Goal: Transaction & Acquisition: Purchase product/service

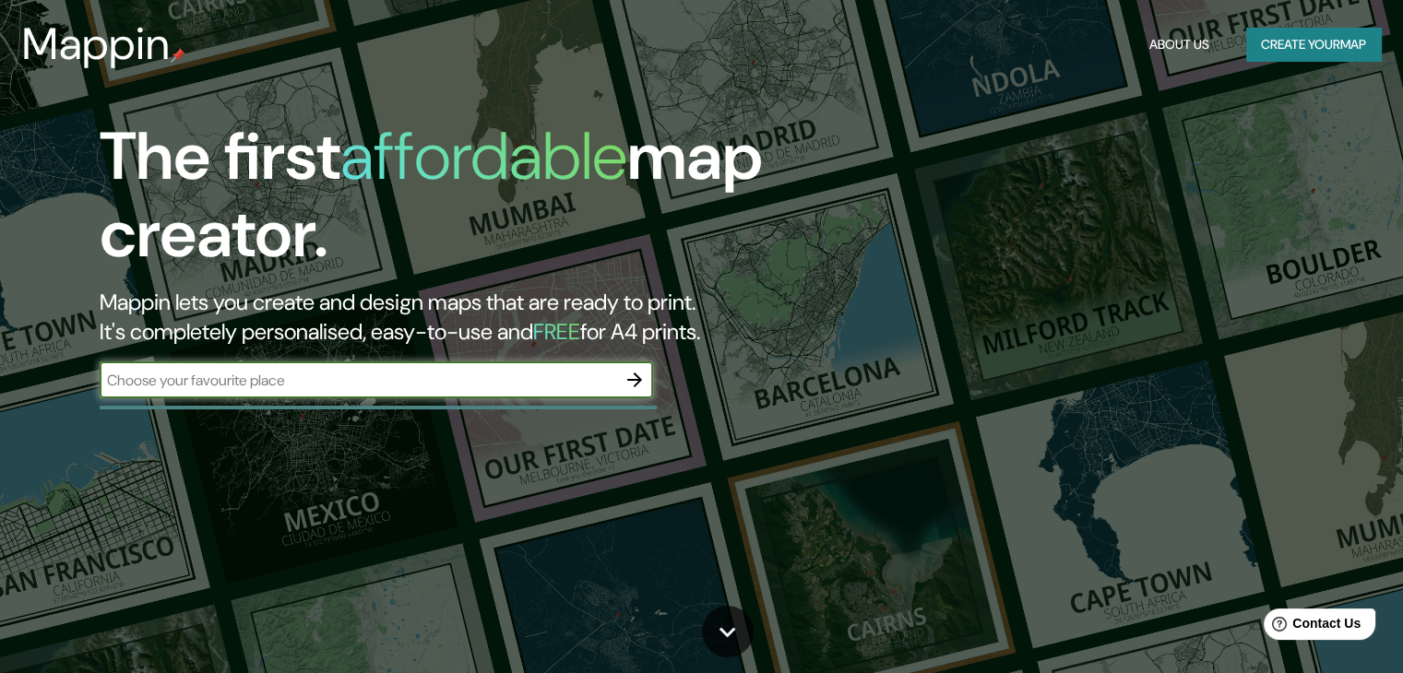
click at [406, 383] on input "text" at bounding box center [358, 380] width 517 height 21
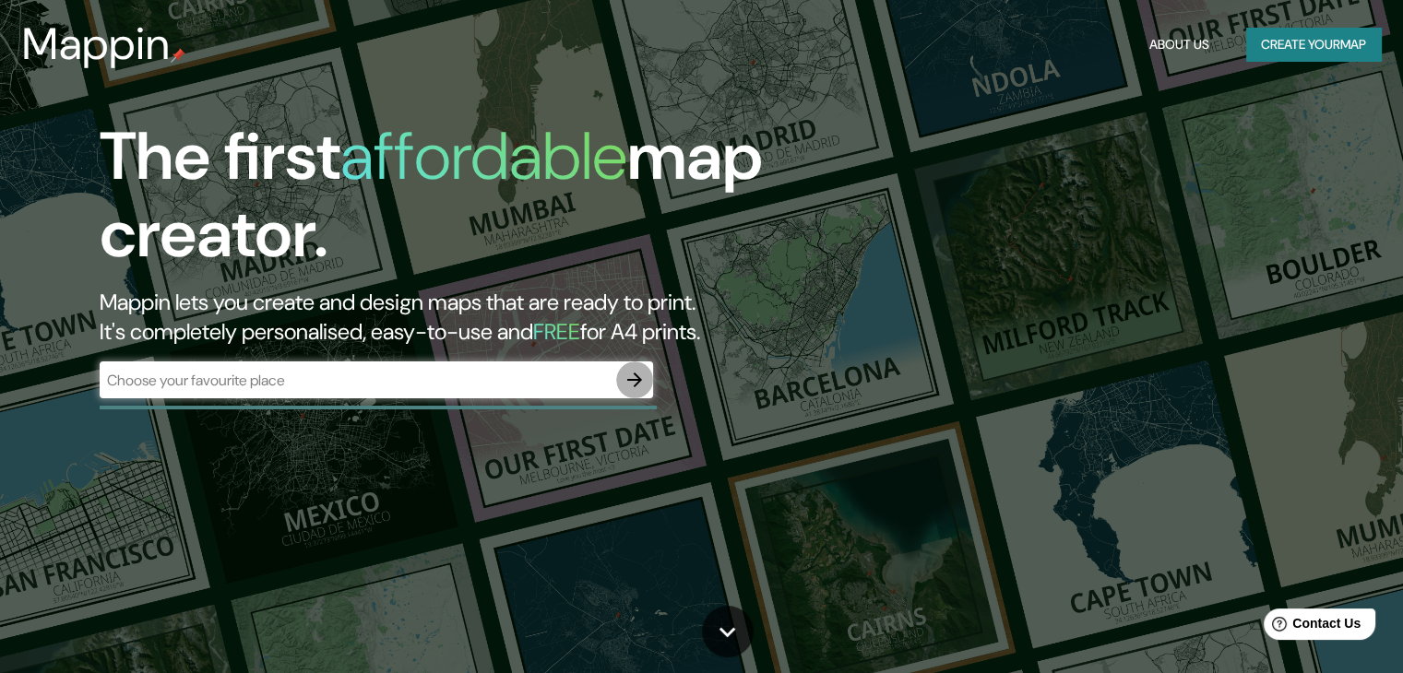
click at [620, 377] on button "button" at bounding box center [634, 380] width 37 height 37
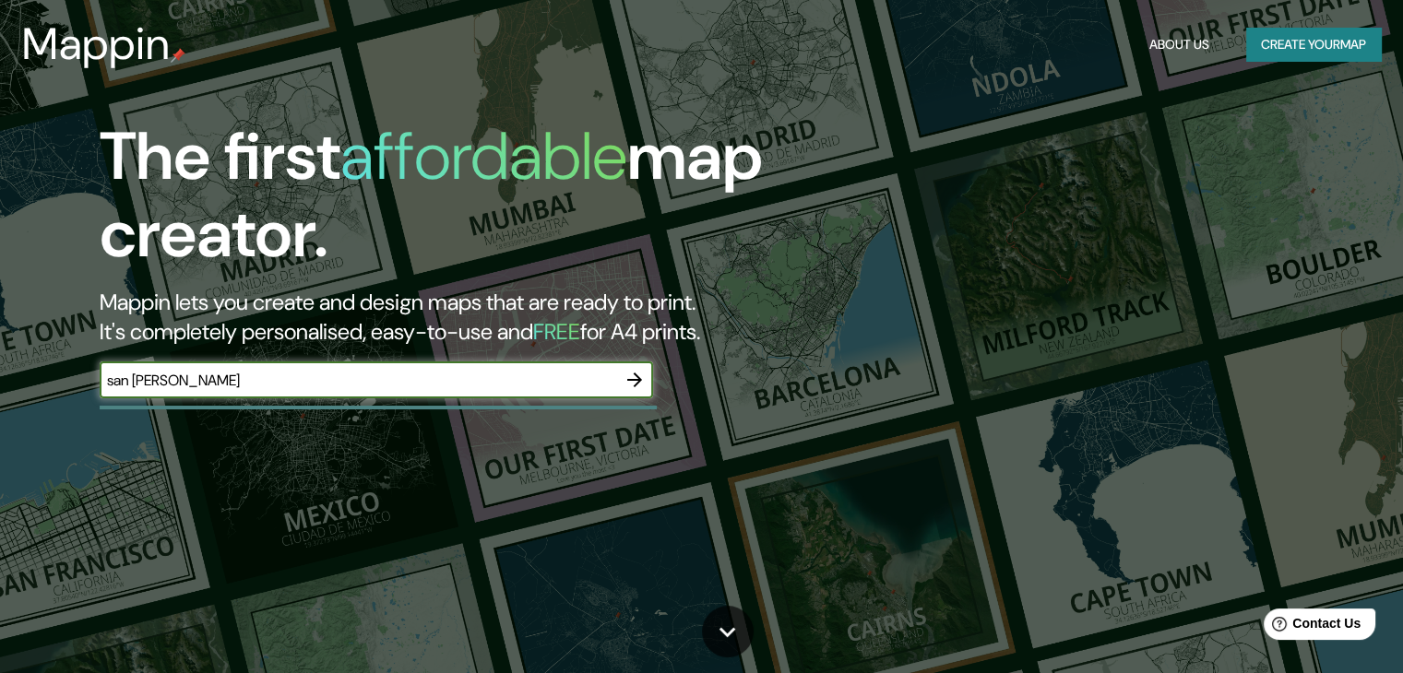
type input "san pedro sula"
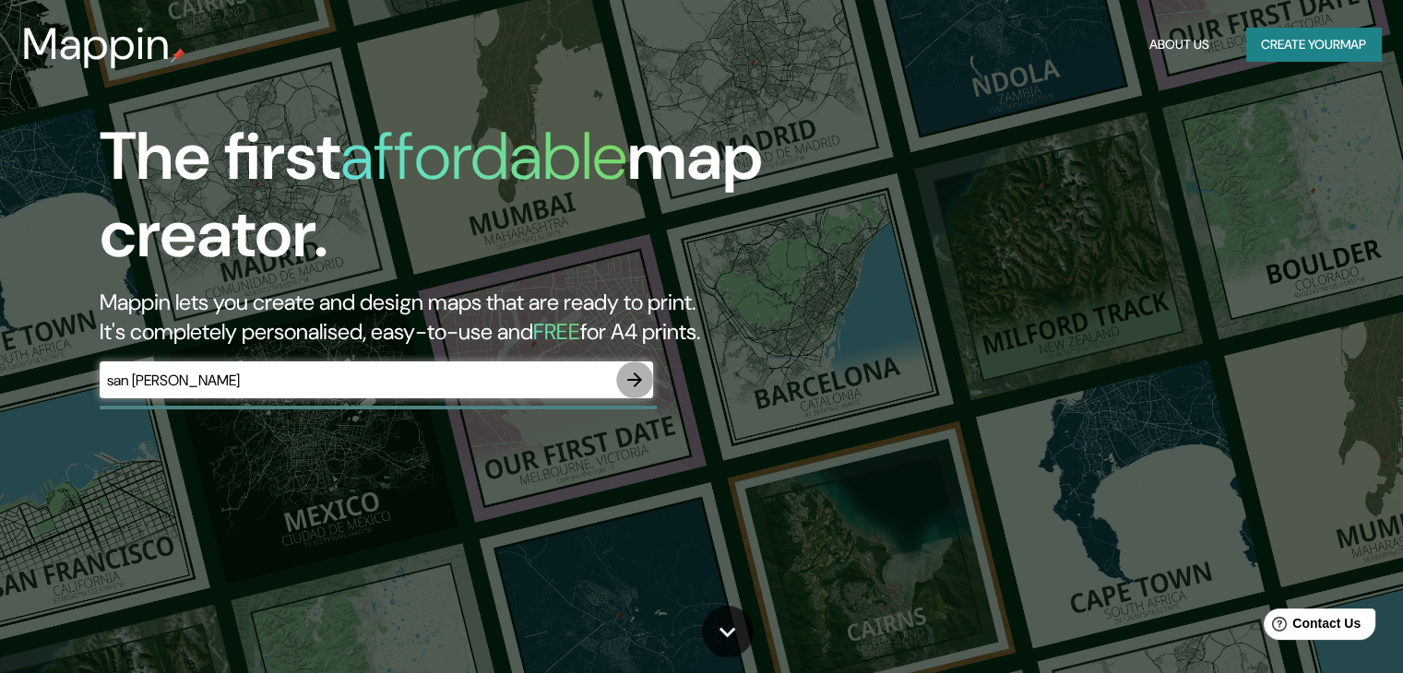
click at [640, 386] on icon "button" at bounding box center [635, 380] width 22 height 22
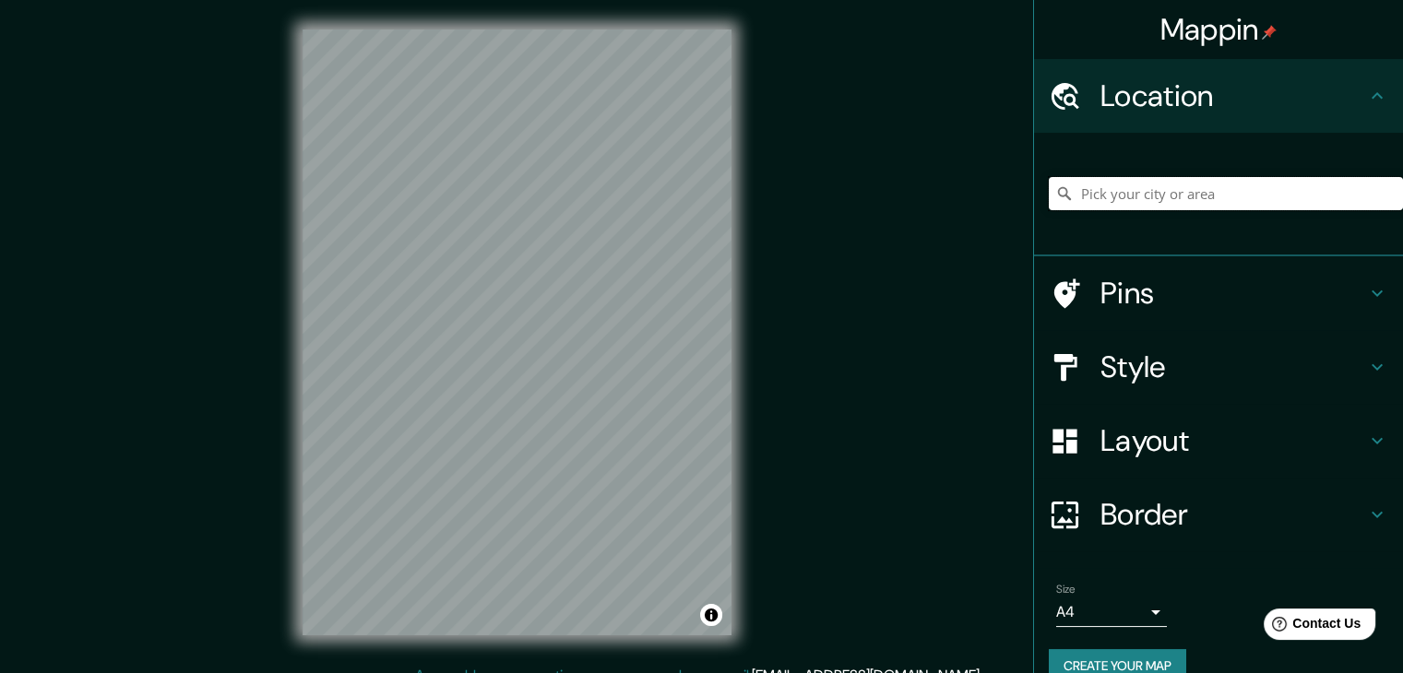
click at [1149, 184] on input "Pick your city or area" at bounding box center [1226, 193] width 354 height 33
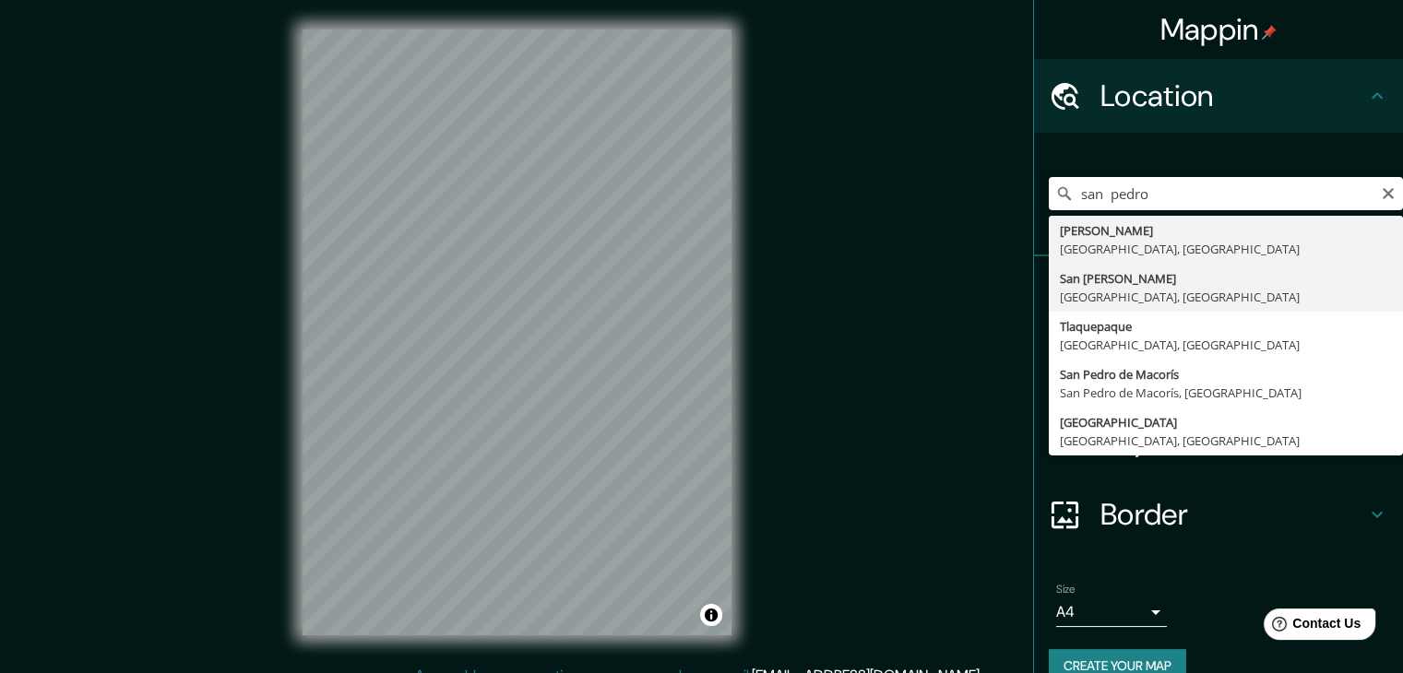
type input "San Pedro Sula, Departamento de Cortés, Honduras"
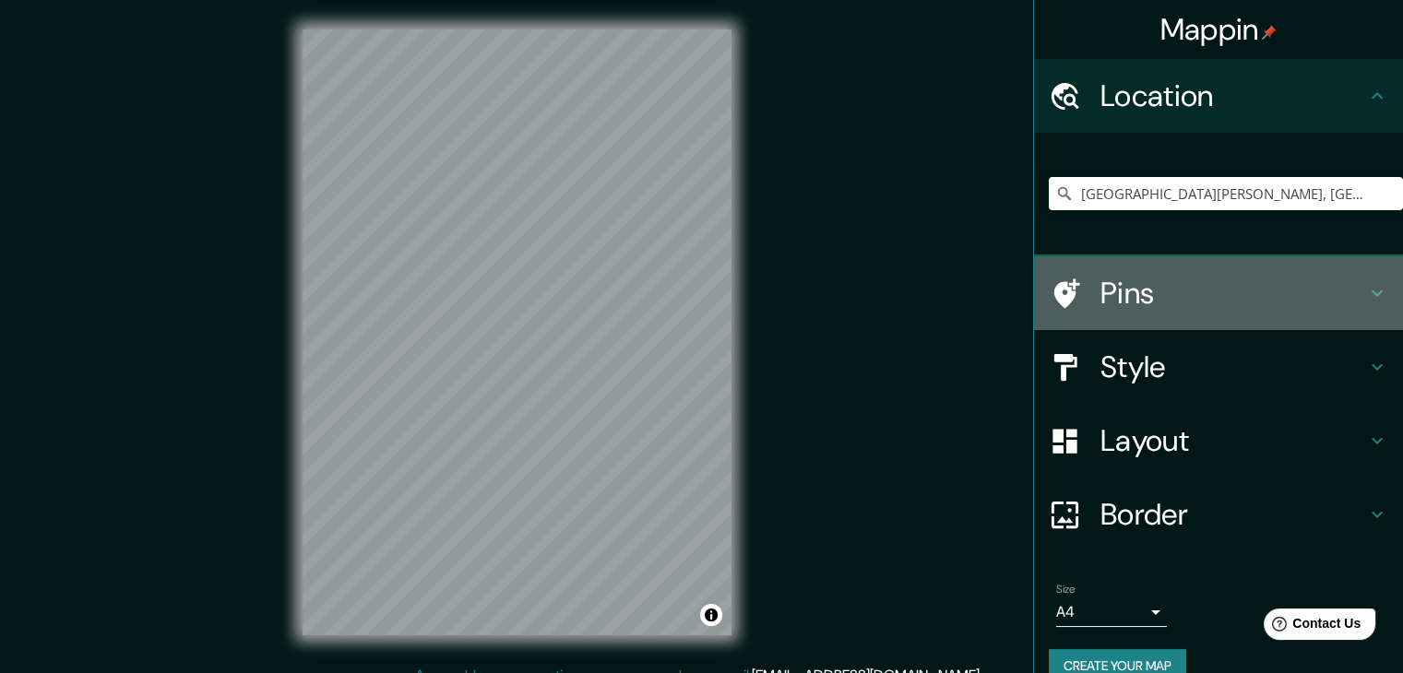
click at [1151, 268] on div "Pins" at bounding box center [1218, 293] width 369 height 74
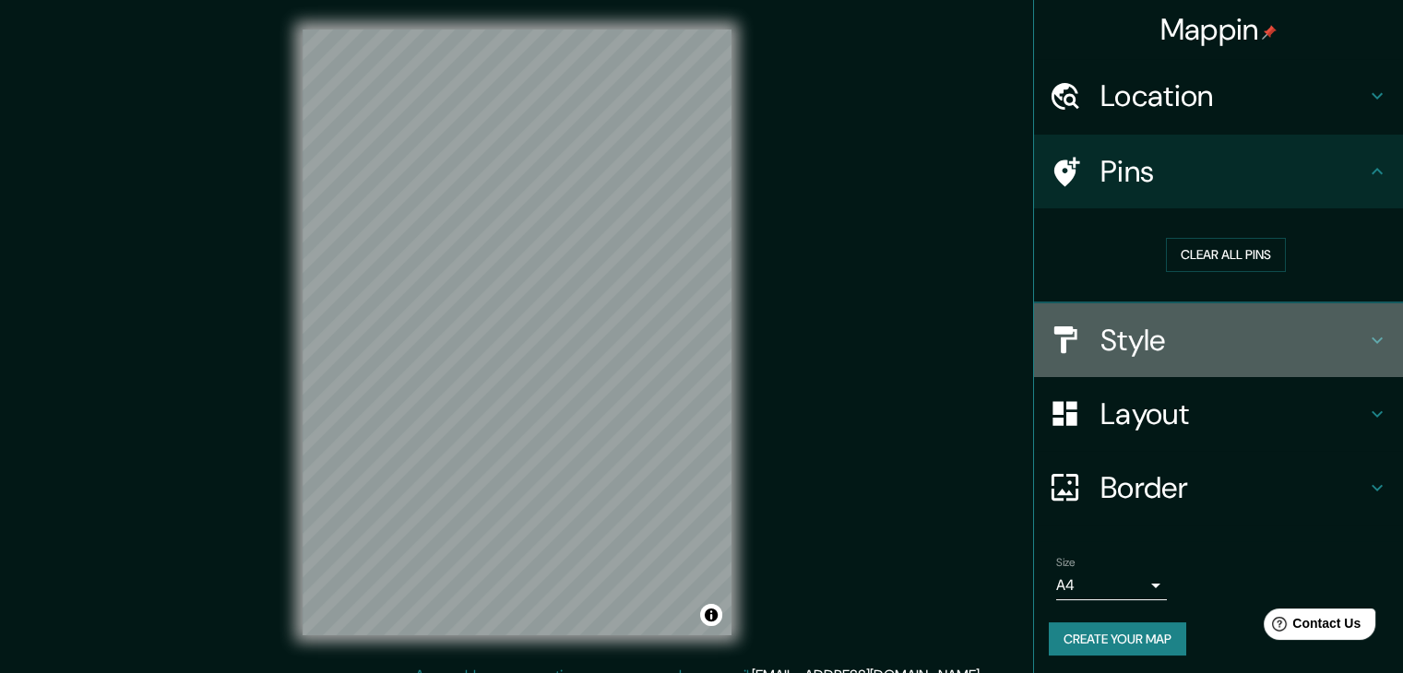
click at [1260, 333] on h4 "Style" at bounding box center [1233, 340] width 266 height 37
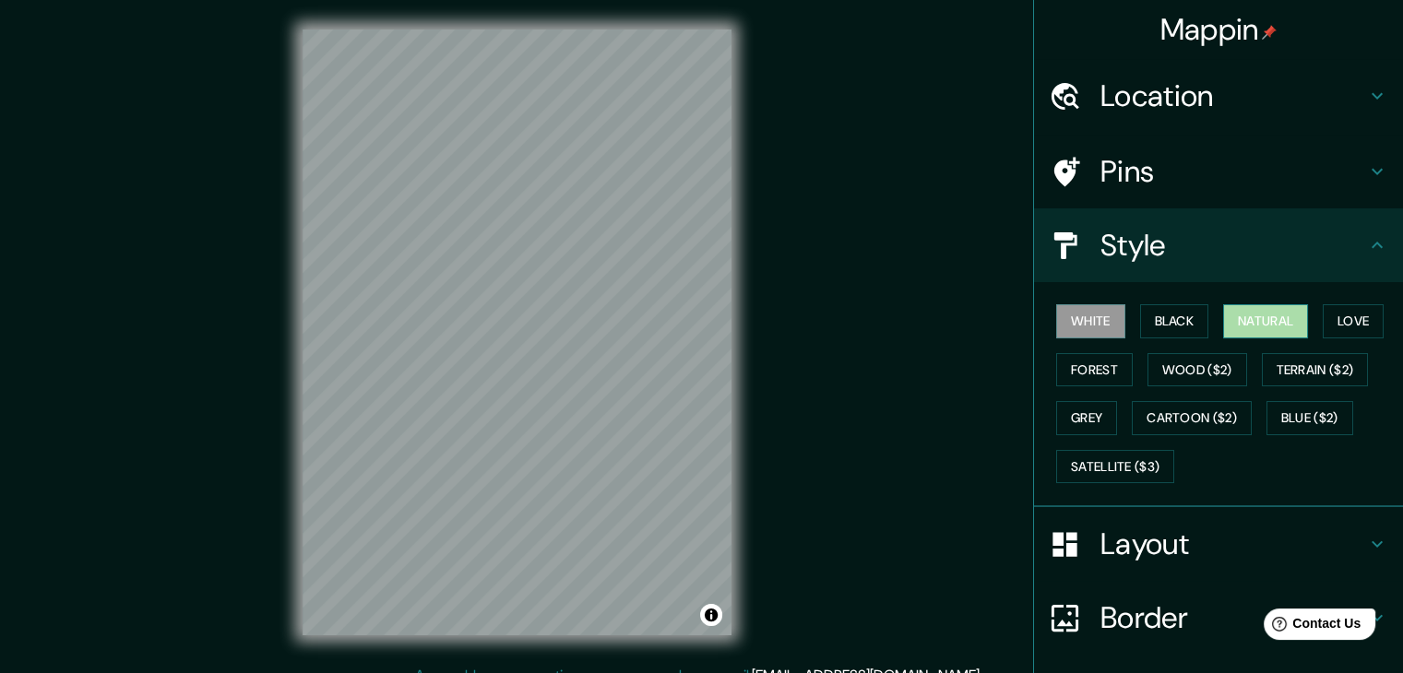
click at [1267, 320] on button "Natural" at bounding box center [1265, 321] width 85 height 34
click at [1102, 367] on button "Forest" at bounding box center [1094, 370] width 77 height 34
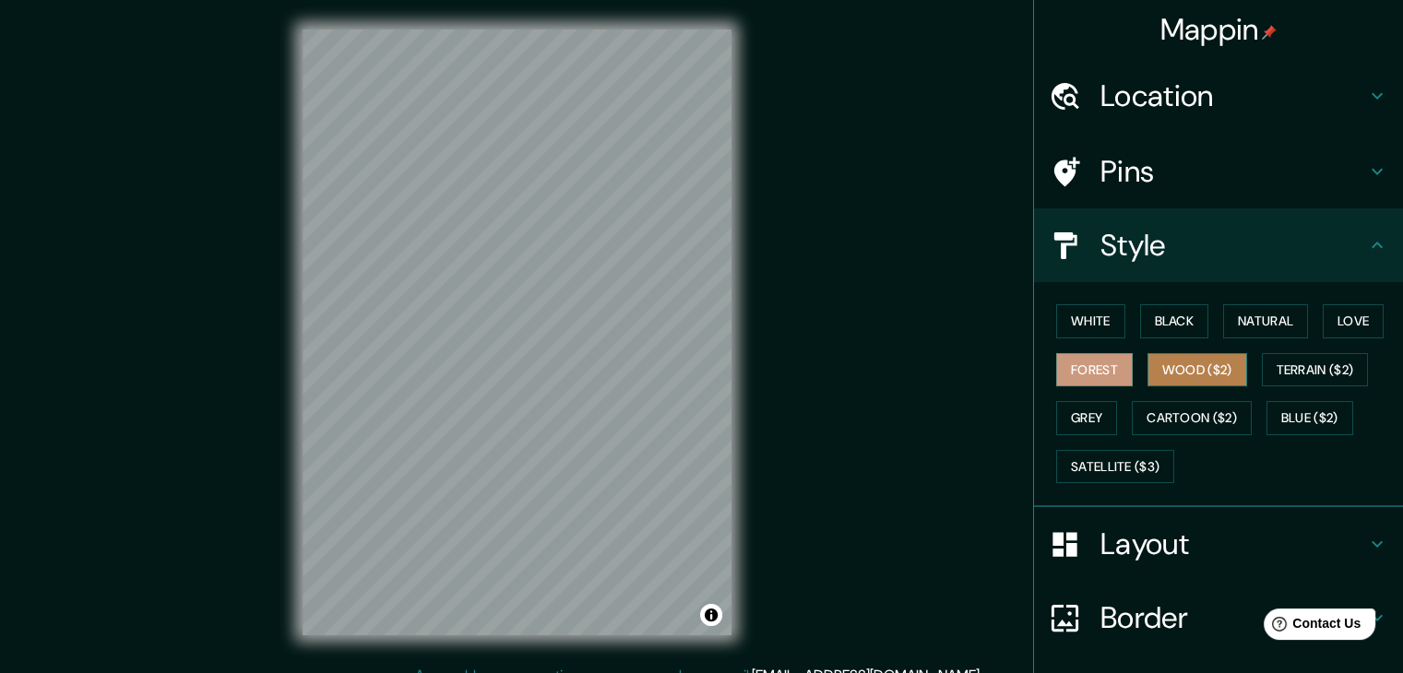
click at [1180, 377] on button "Wood ($2)" at bounding box center [1197, 370] width 100 height 34
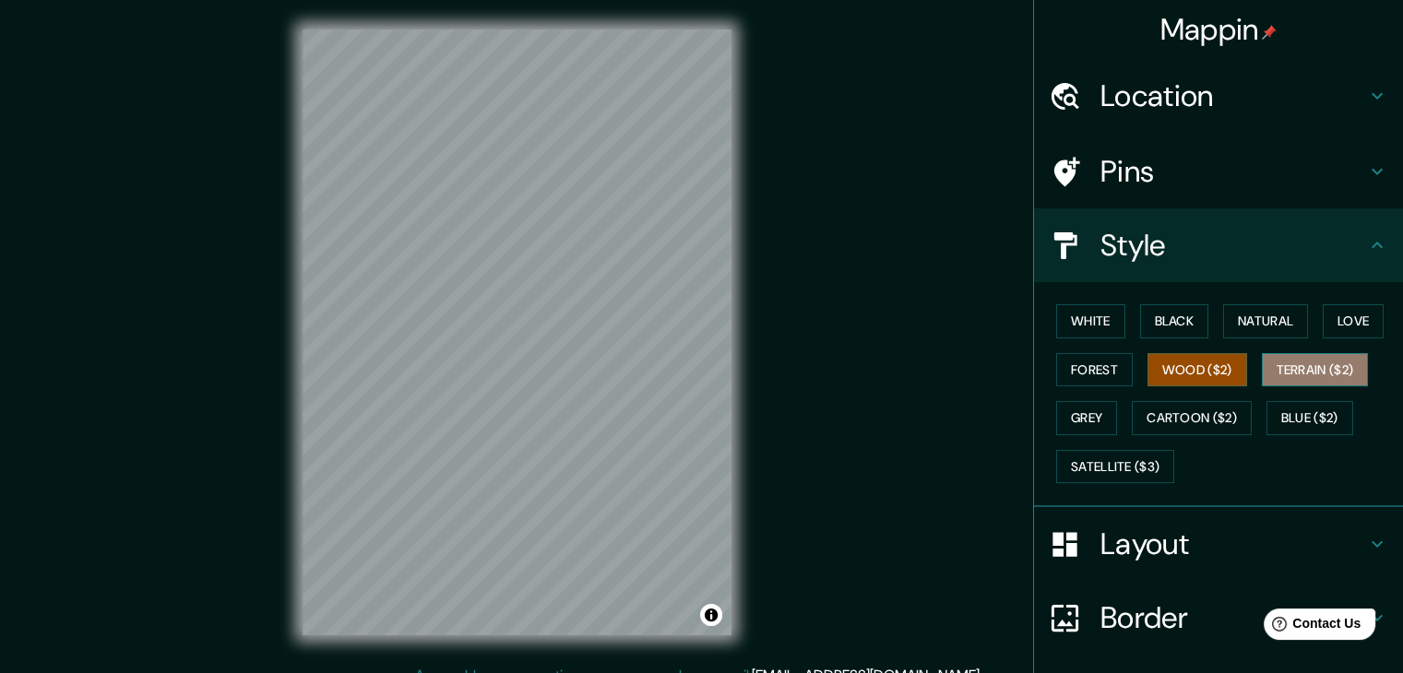
click at [1273, 374] on button "Terrain ($2)" at bounding box center [1315, 370] width 107 height 34
click at [1080, 406] on button "Grey" at bounding box center [1086, 418] width 61 height 34
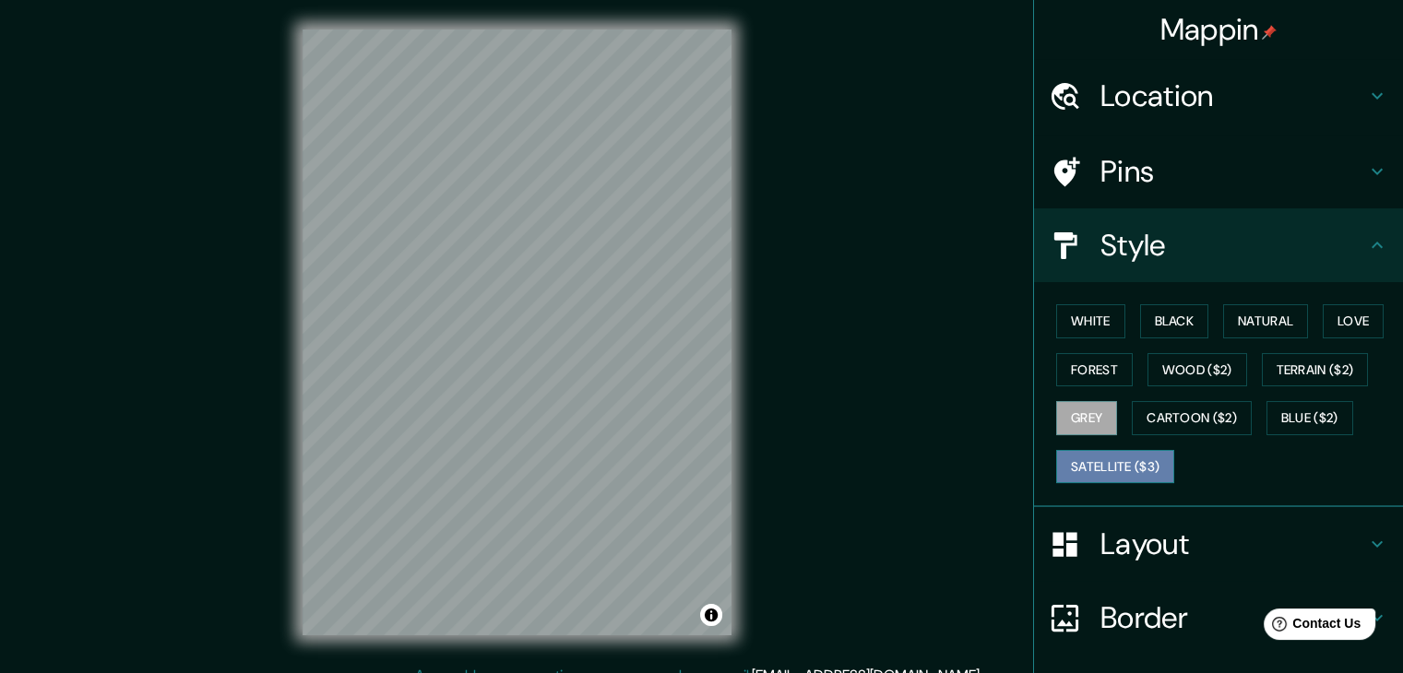
click at [1137, 457] on button "Satellite ($3)" at bounding box center [1115, 467] width 118 height 34
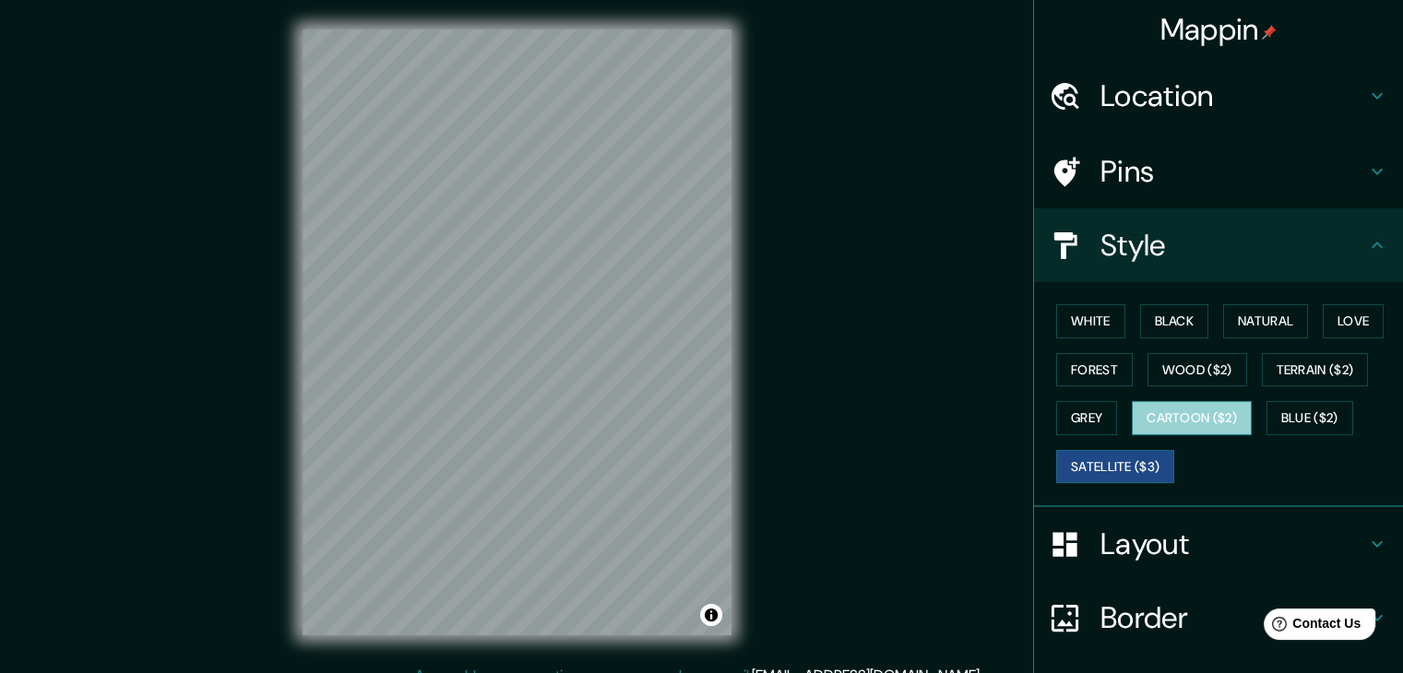
click at [1197, 417] on button "Cartoon ($2)" at bounding box center [1192, 418] width 120 height 34
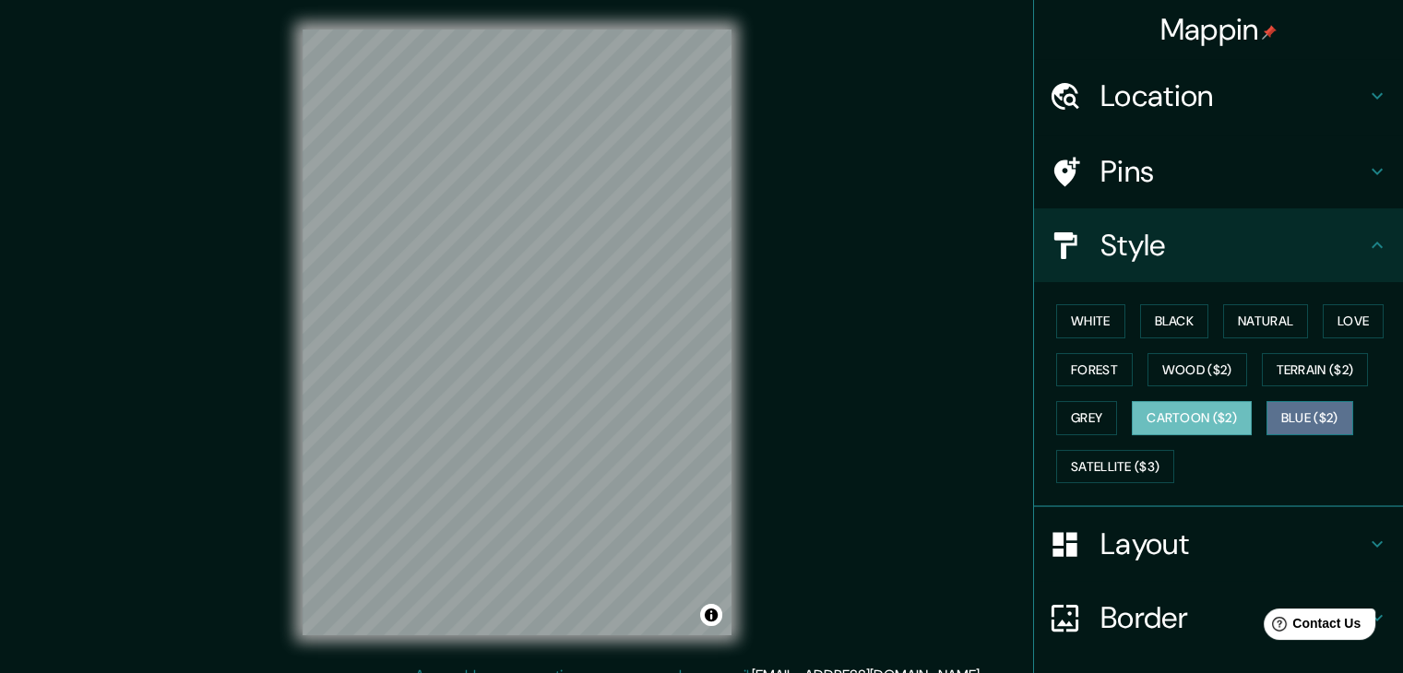
click at [1280, 410] on button "Blue ($2)" at bounding box center [1309, 418] width 87 height 34
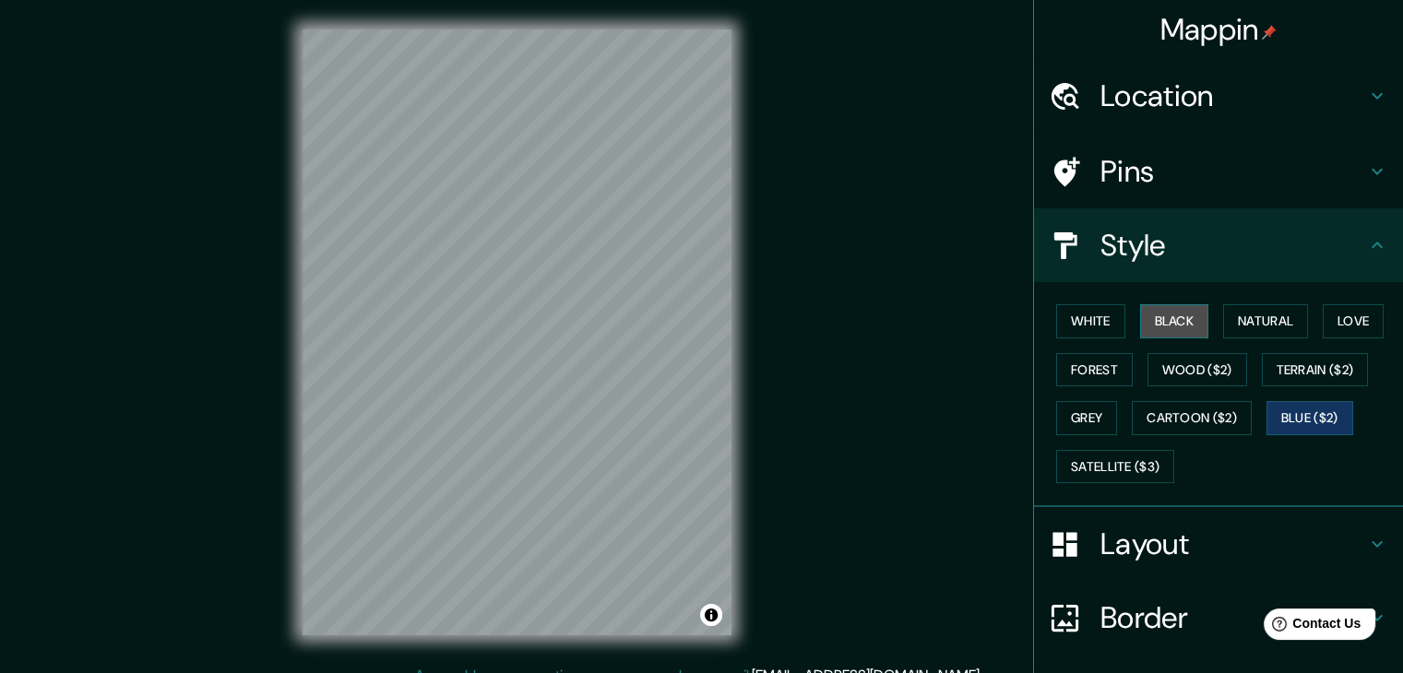
click at [1140, 314] on button "Black" at bounding box center [1174, 321] width 69 height 34
click at [1083, 324] on button "White" at bounding box center [1090, 321] width 69 height 34
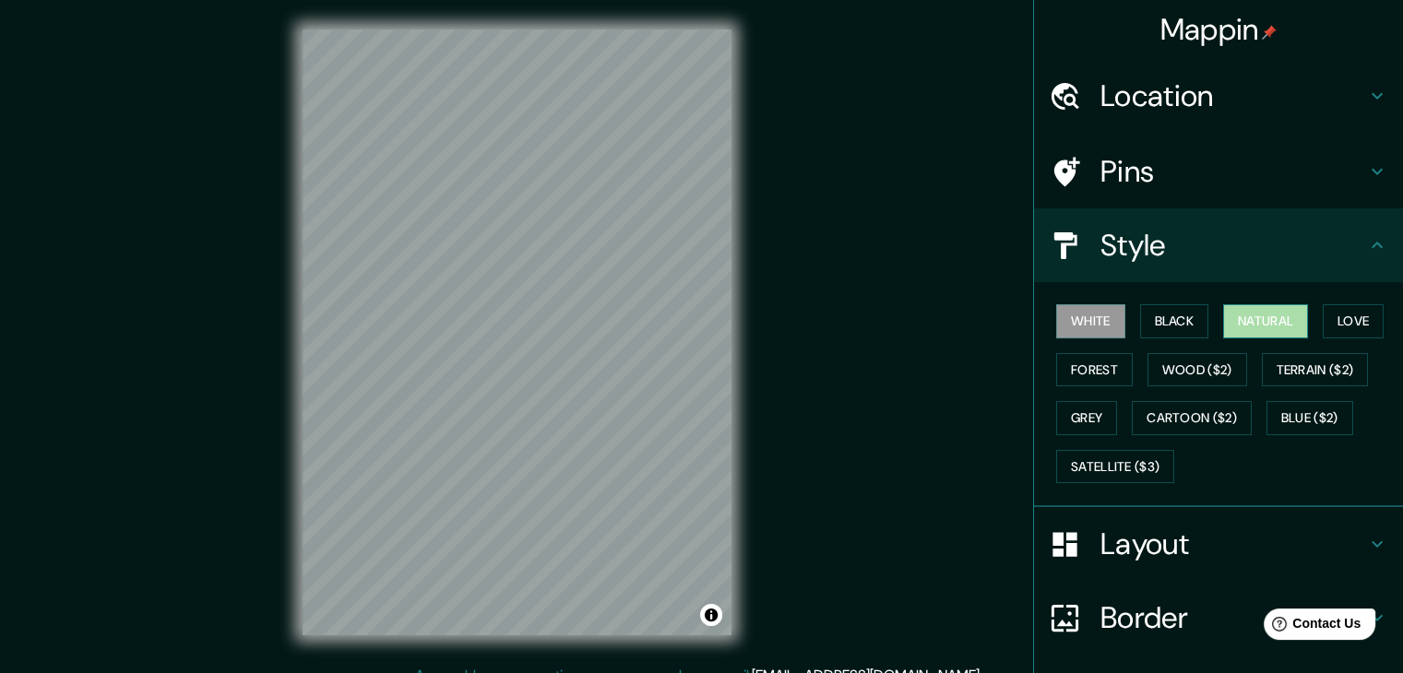
click at [1262, 329] on button "Natural" at bounding box center [1265, 321] width 85 height 34
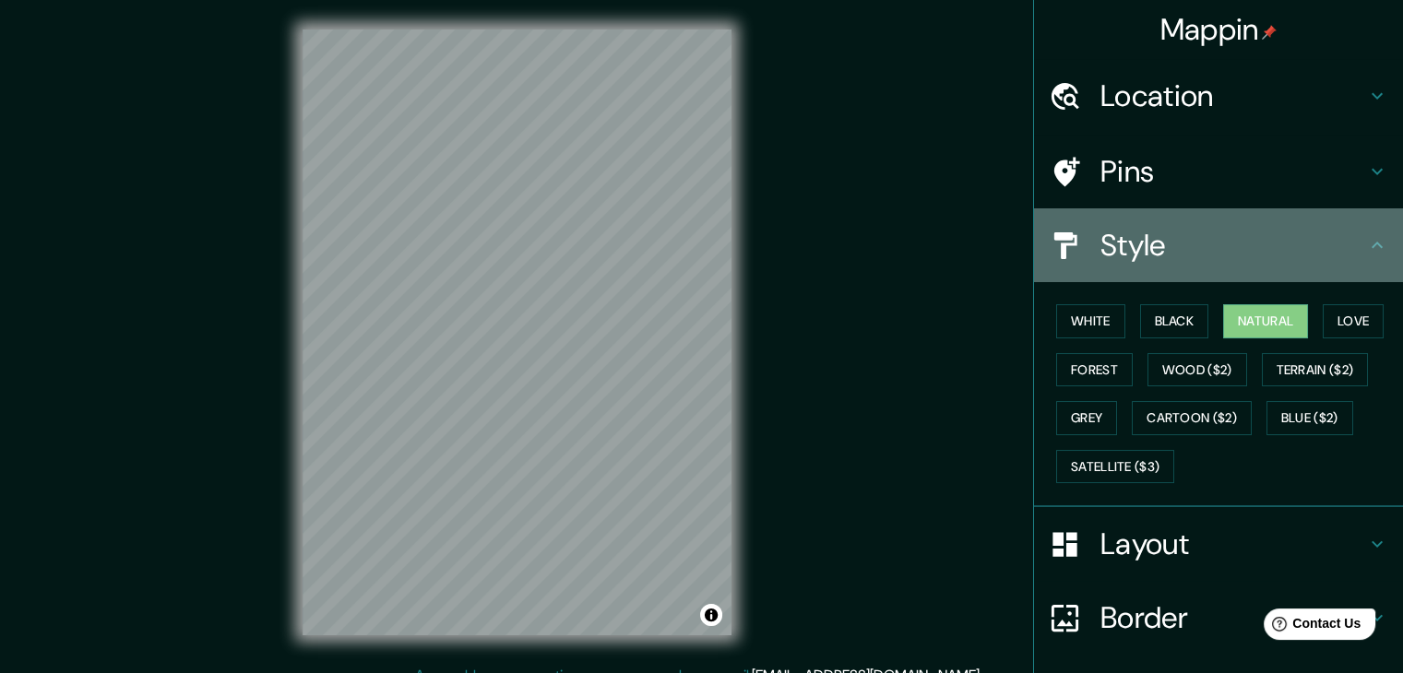
click at [1338, 259] on h4 "Style" at bounding box center [1233, 245] width 266 height 37
click at [1372, 243] on icon at bounding box center [1377, 245] width 22 height 22
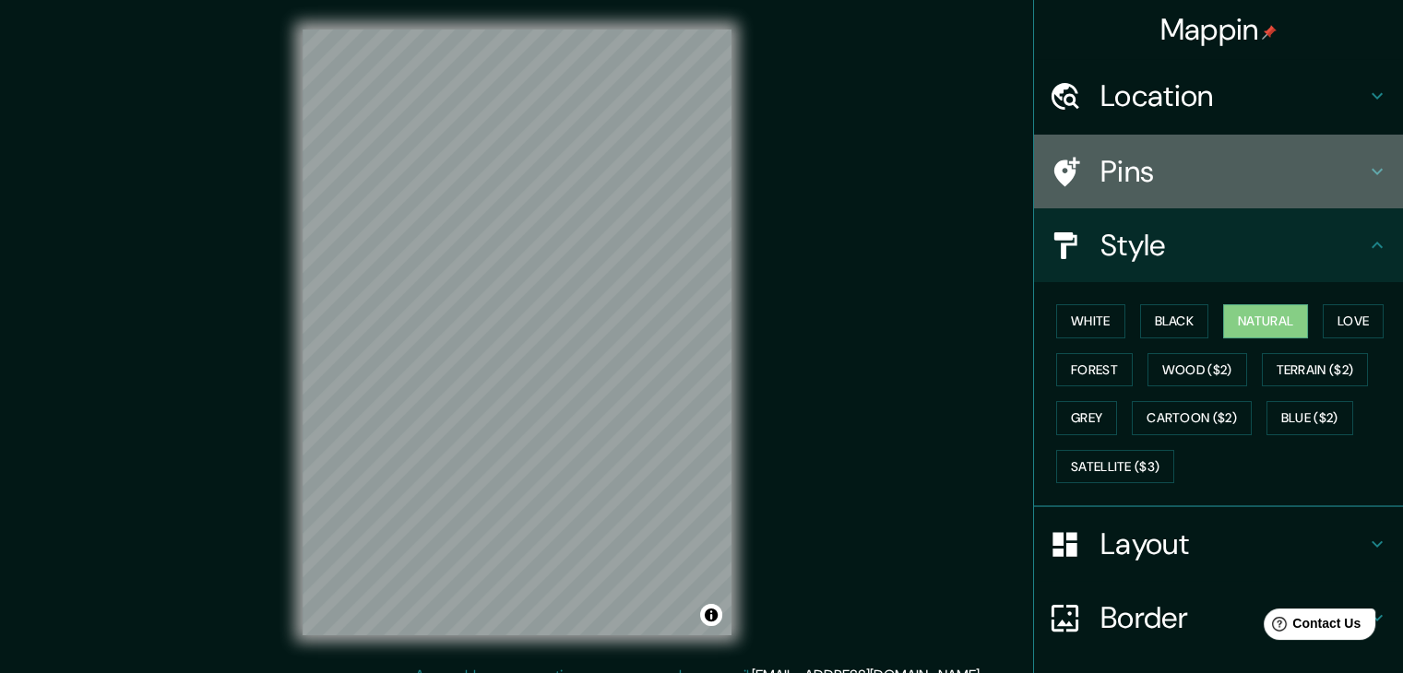
click at [1375, 184] on div "Pins" at bounding box center [1218, 172] width 369 height 74
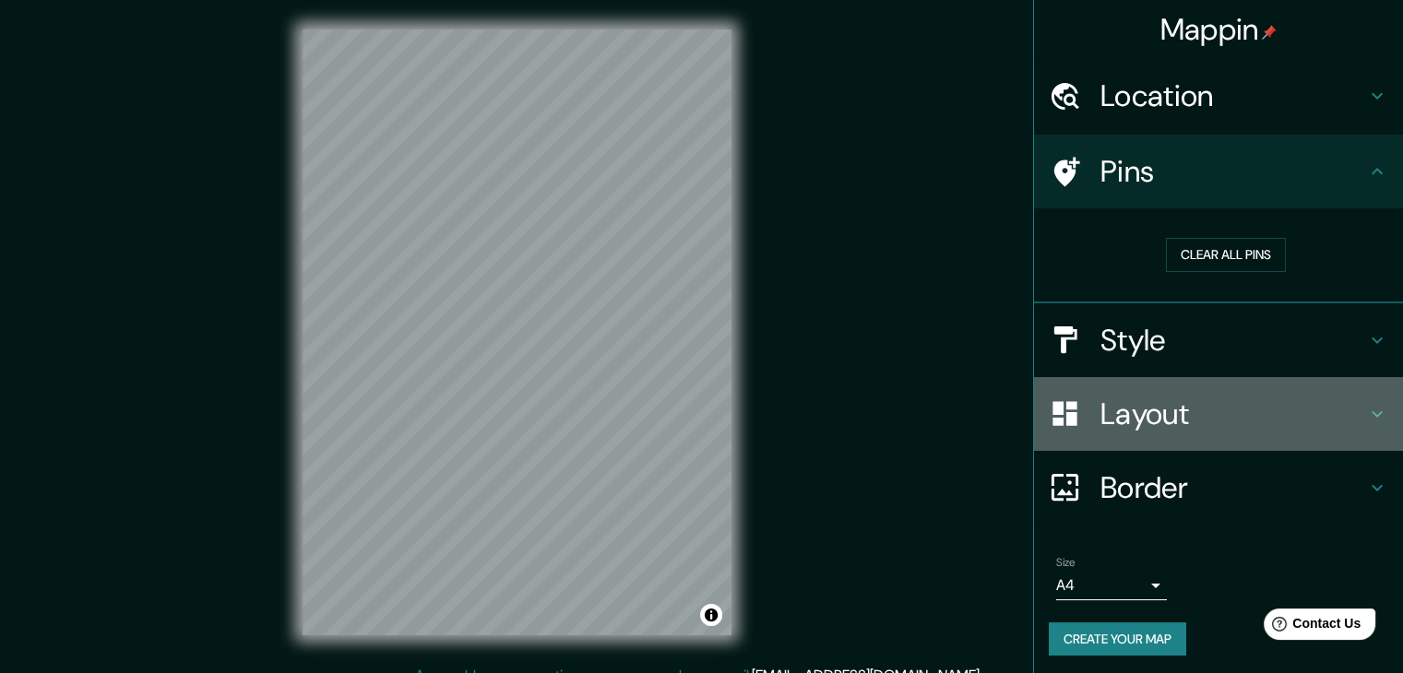
click at [1223, 407] on h4 "Layout" at bounding box center [1233, 414] width 266 height 37
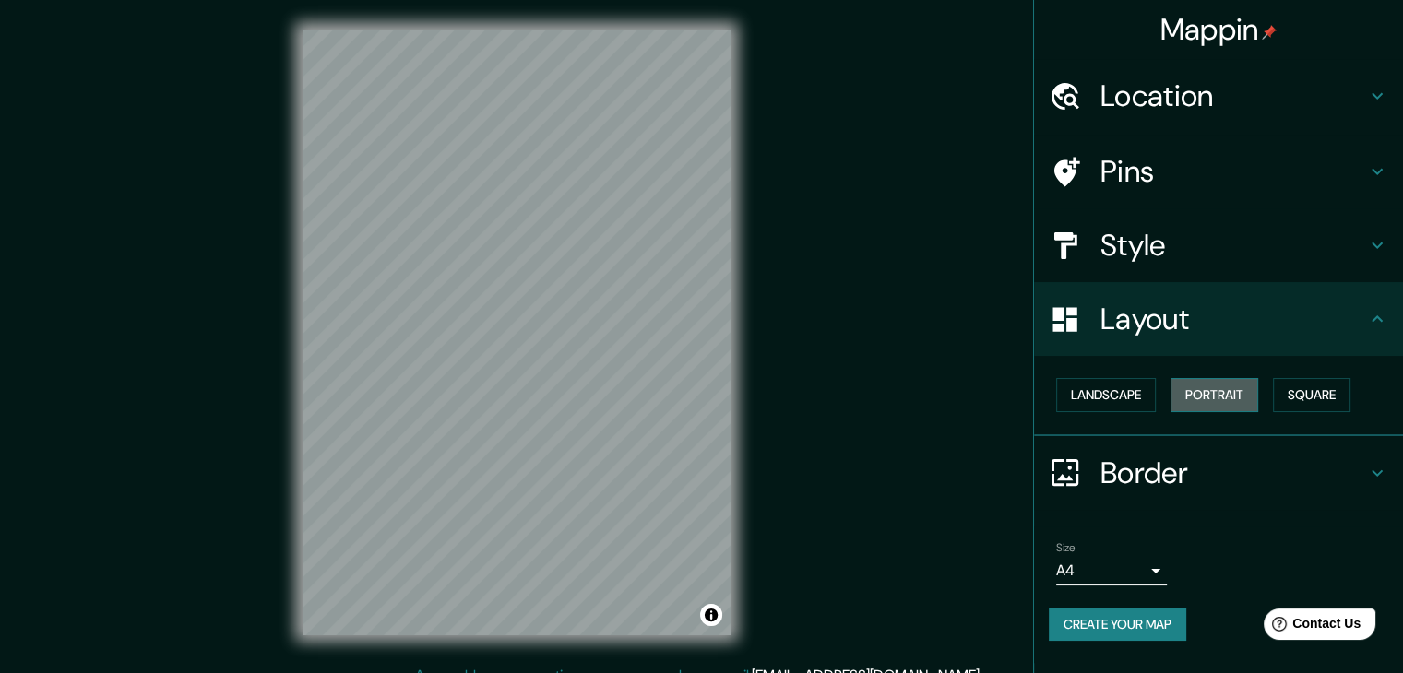
click at [1201, 410] on button "Portrait" at bounding box center [1215, 395] width 88 height 34
click at [1130, 398] on button "Landscape" at bounding box center [1106, 395] width 100 height 34
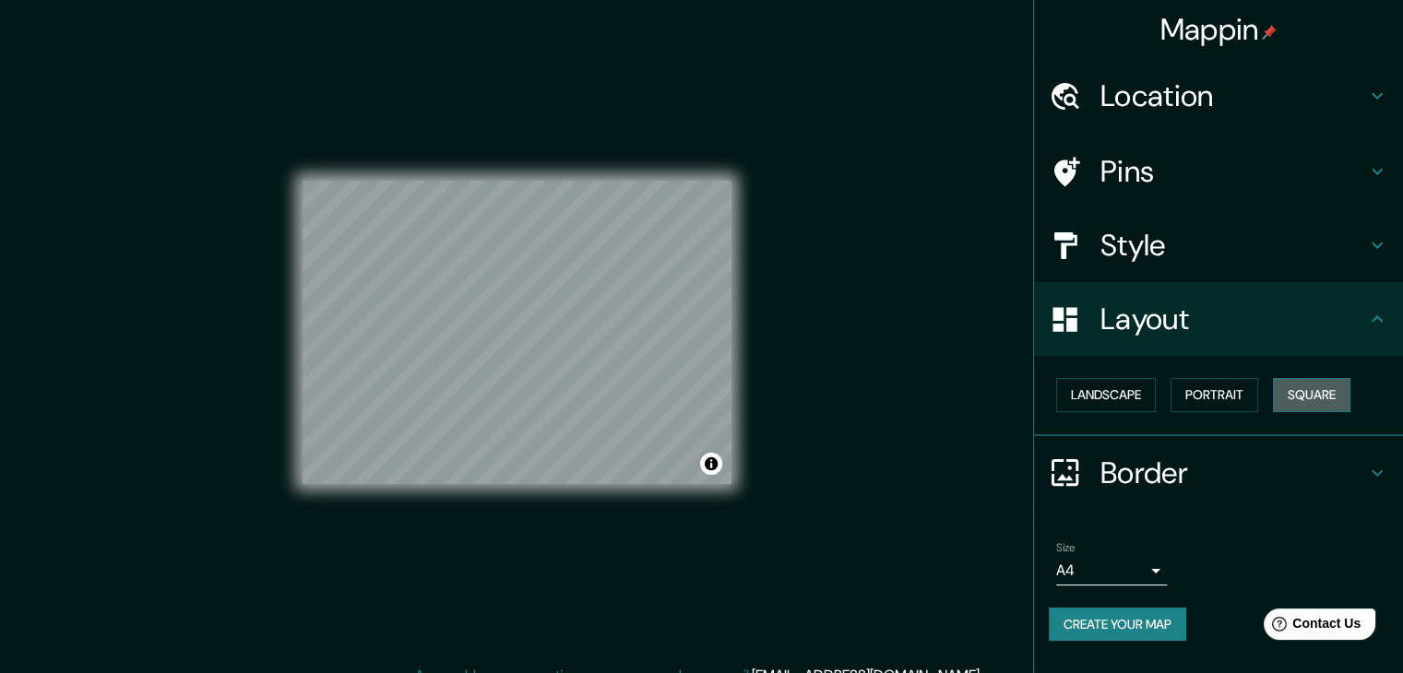
click at [1306, 404] on button "Square" at bounding box center [1311, 395] width 77 height 34
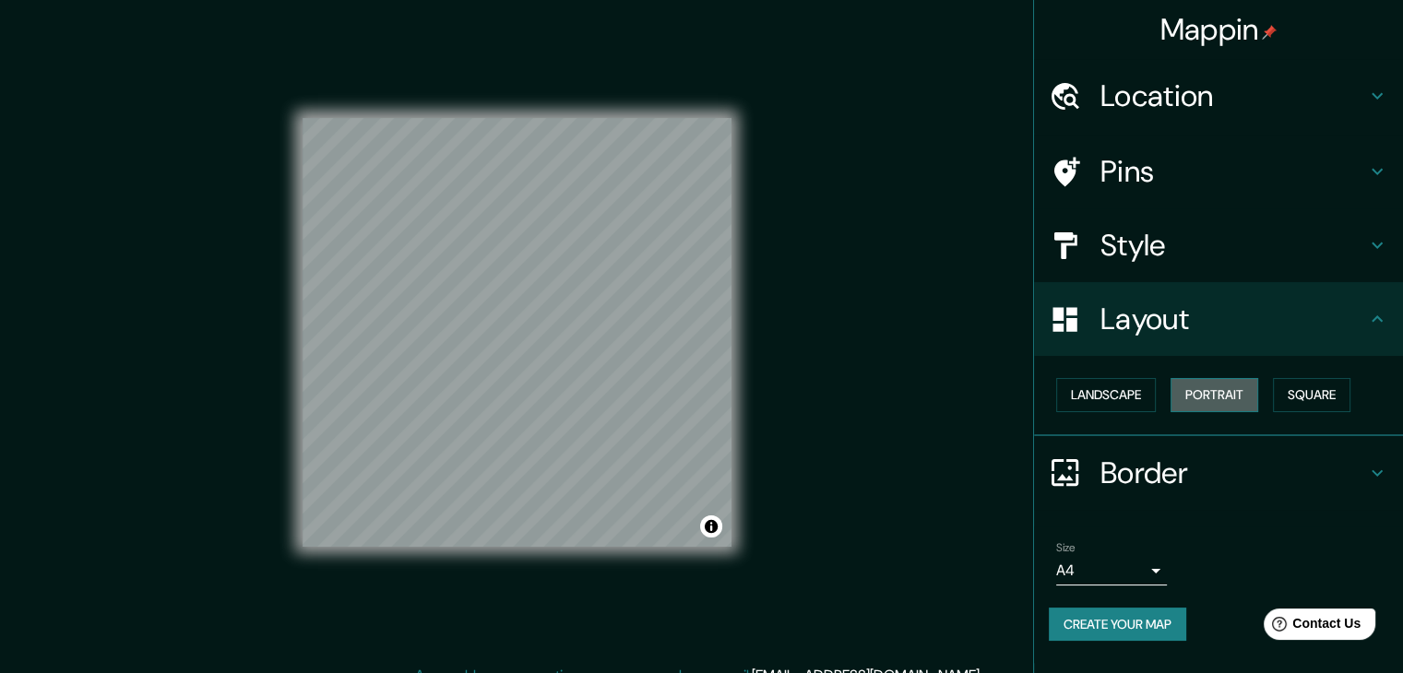
click at [1213, 396] on button "Portrait" at bounding box center [1215, 395] width 88 height 34
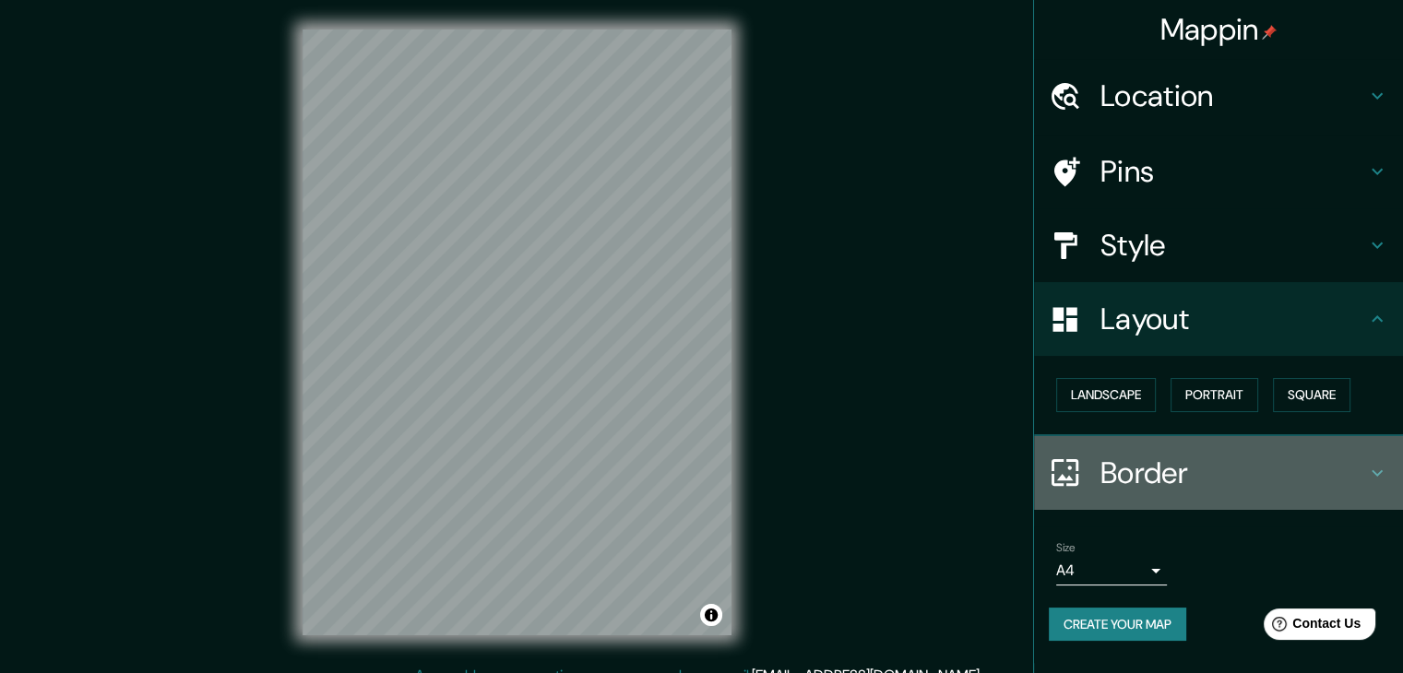
click at [1218, 469] on h4 "Border" at bounding box center [1233, 473] width 266 height 37
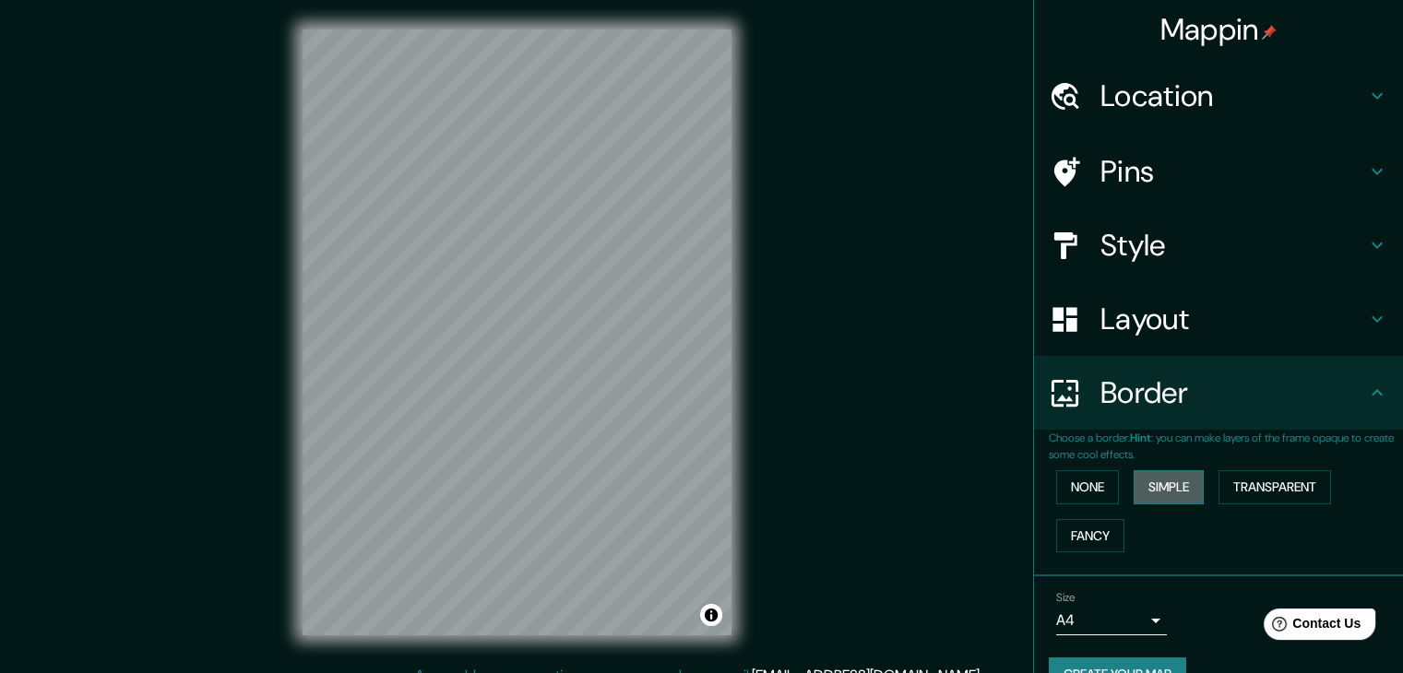
click at [1172, 480] on button "Simple" at bounding box center [1169, 487] width 70 height 34
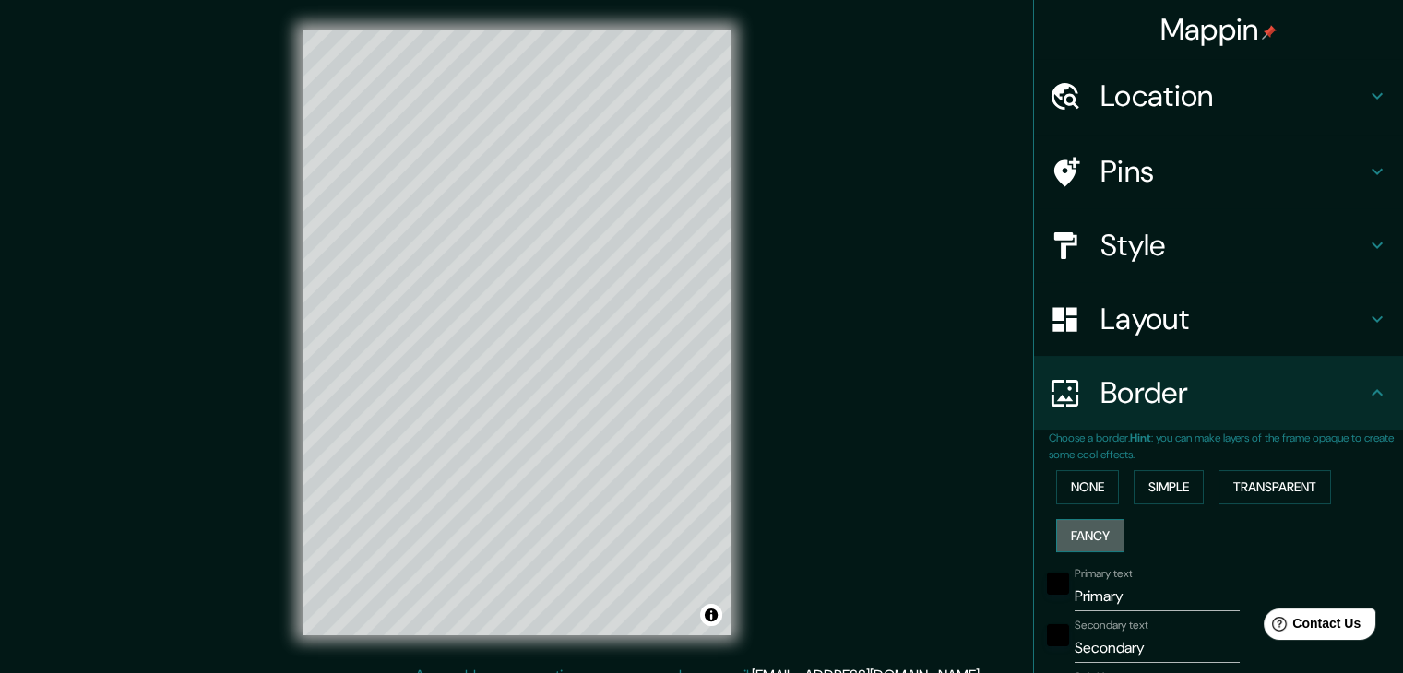
click at [1074, 521] on button "Fancy" at bounding box center [1090, 536] width 68 height 34
click at [1063, 483] on button "None" at bounding box center [1087, 487] width 63 height 34
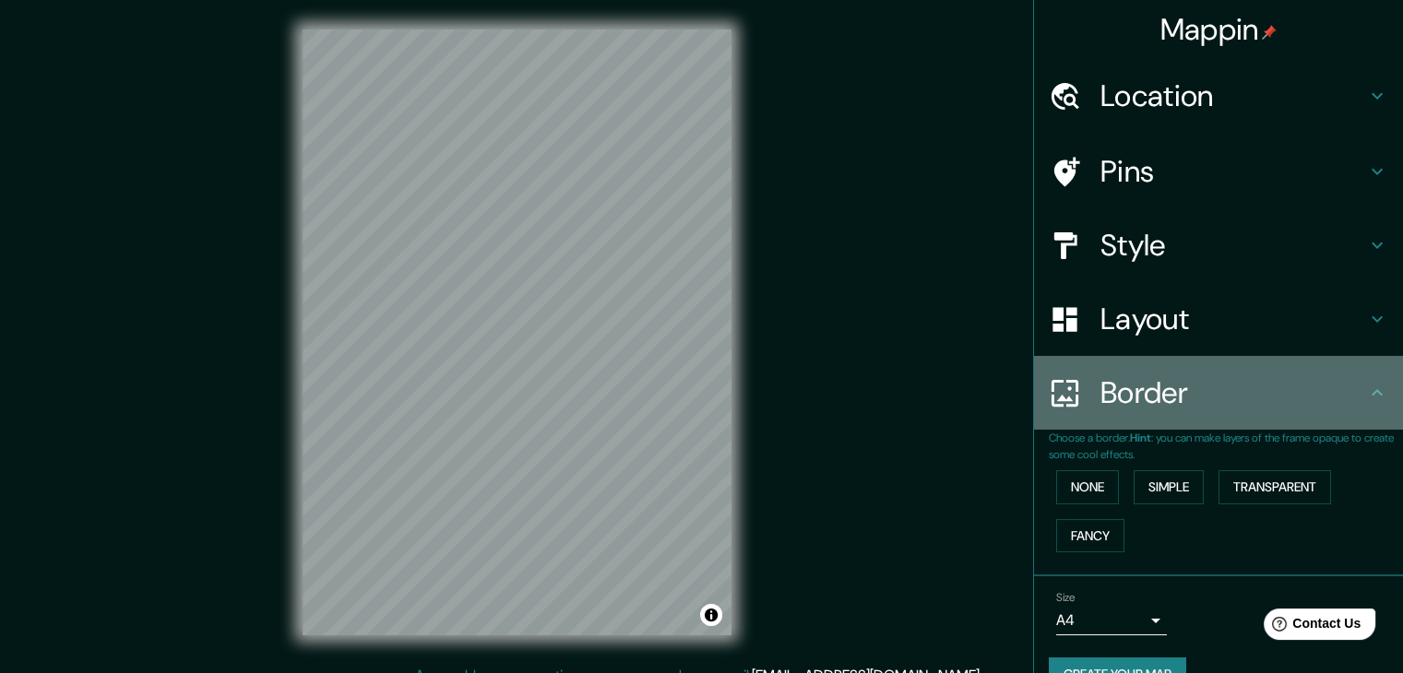
click at [1369, 392] on icon at bounding box center [1377, 393] width 22 height 22
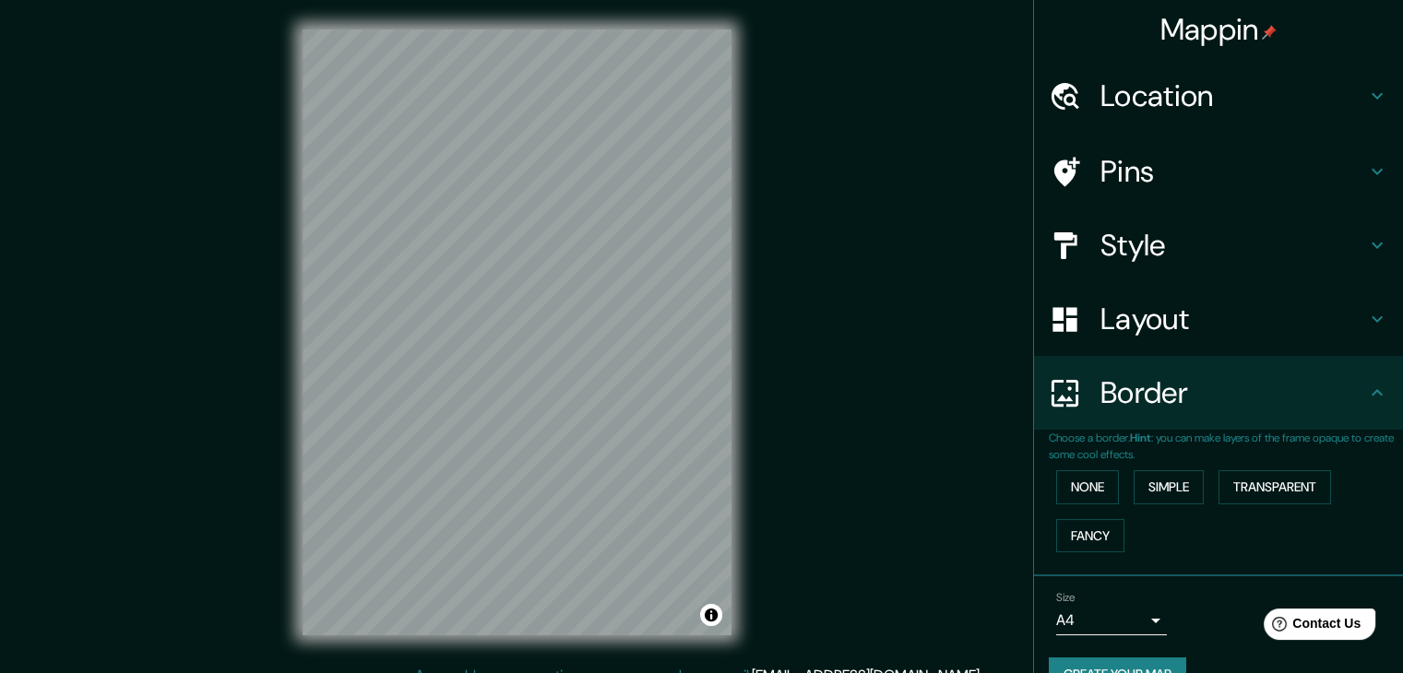
scroll to position [39, 0]
